Goal: Information Seeking & Learning: Learn about a topic

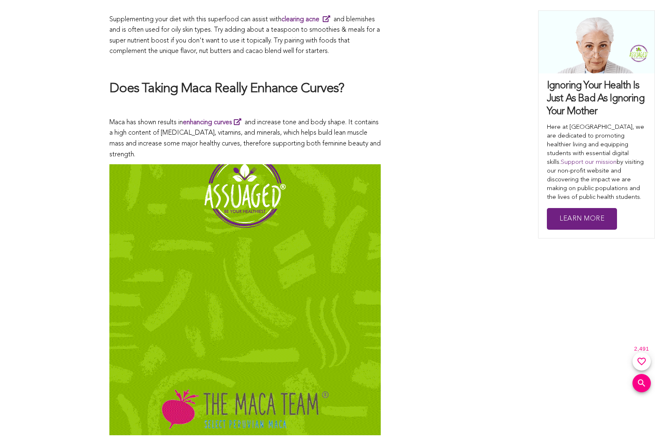
scroll to position [4425, 0]
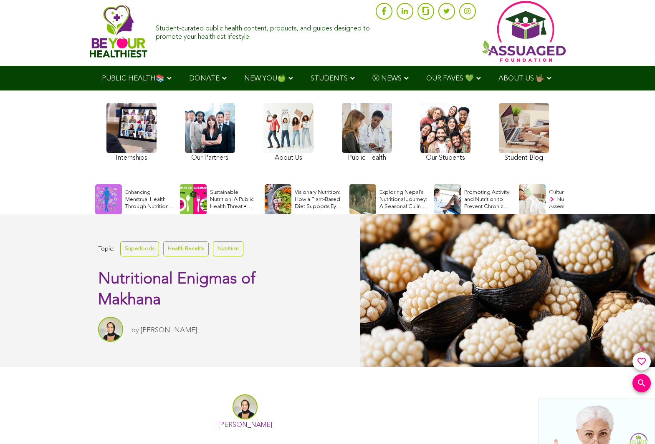
scroll to position [16, 0]
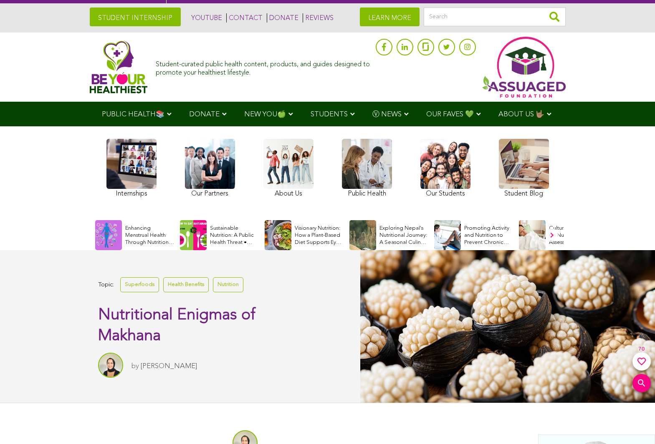
click at [445, 169] on link at bounding box center [445, 169] width 50 height 61
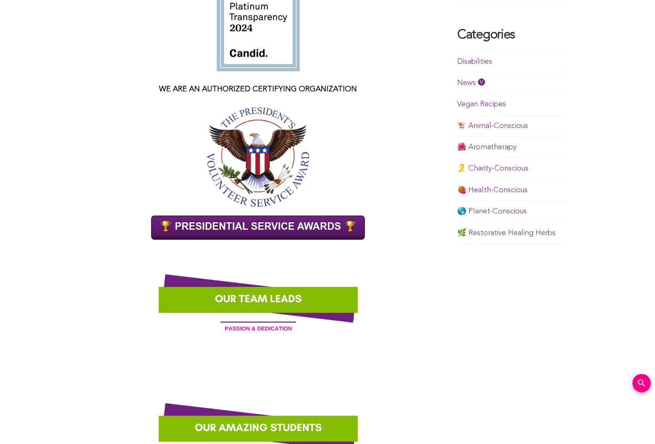
scroll to position [535, 0]
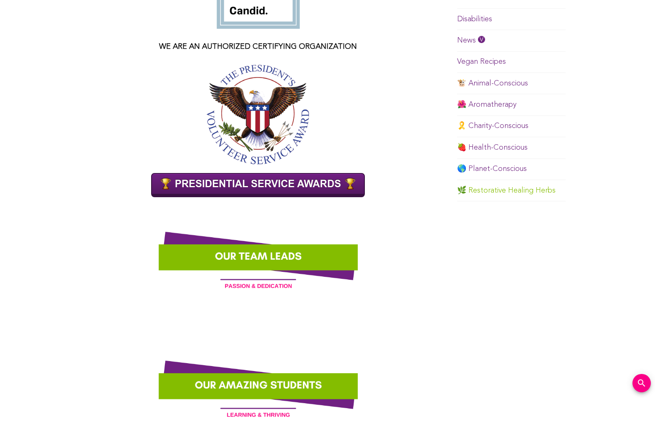
click at [506, 187] on link "🌿 Restorative Healing Herbs" at bounding box center [506, 191] width 98 height 8
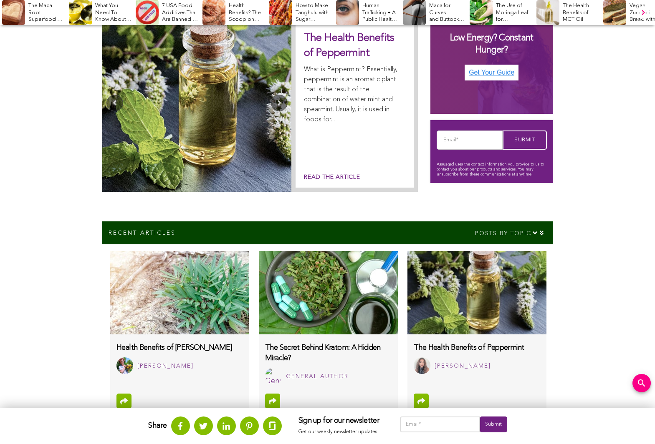
scroll to position [261, 0]
